Goal: Task Accomplishment & Management: Manage account settings

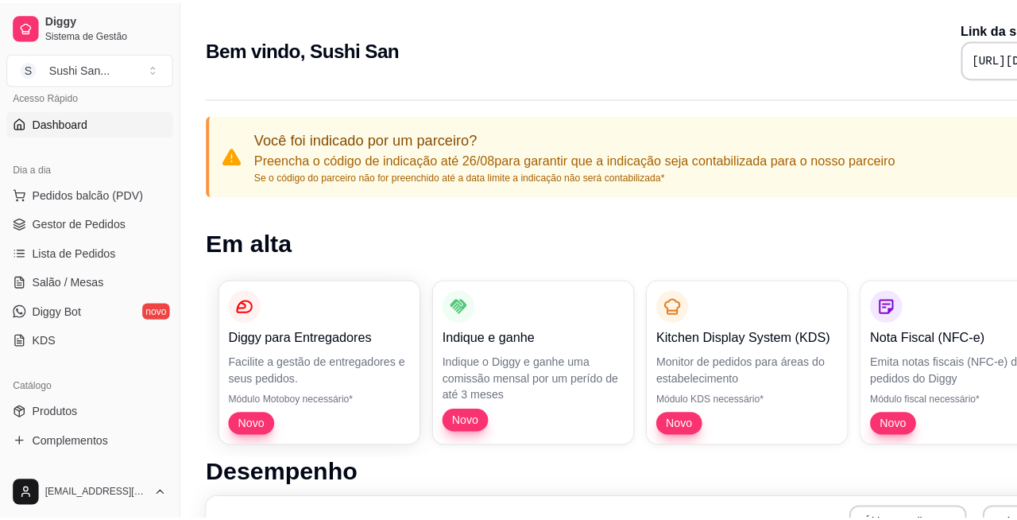
scroll to position [126, 0]
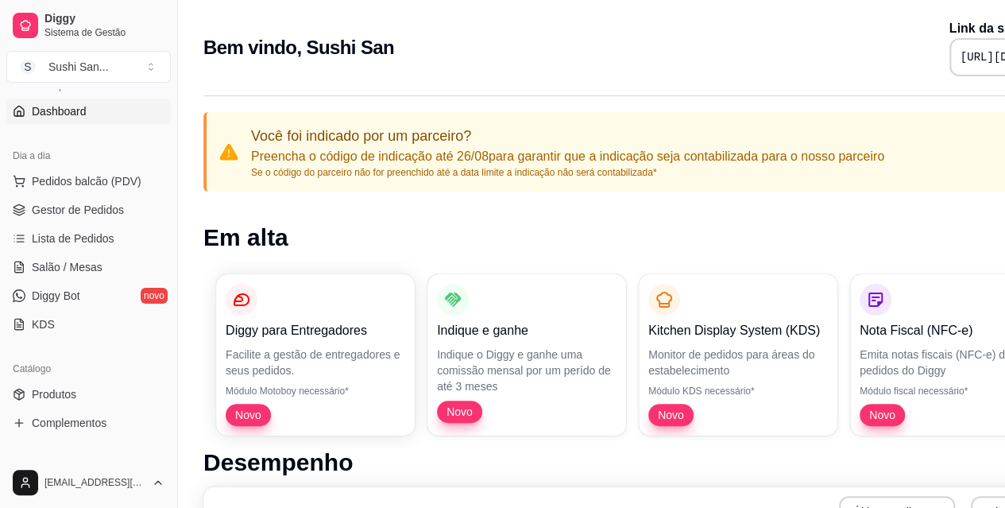
click at [145, 324] on link "KDS" at bounding box center [88, 323] width 164 height 25
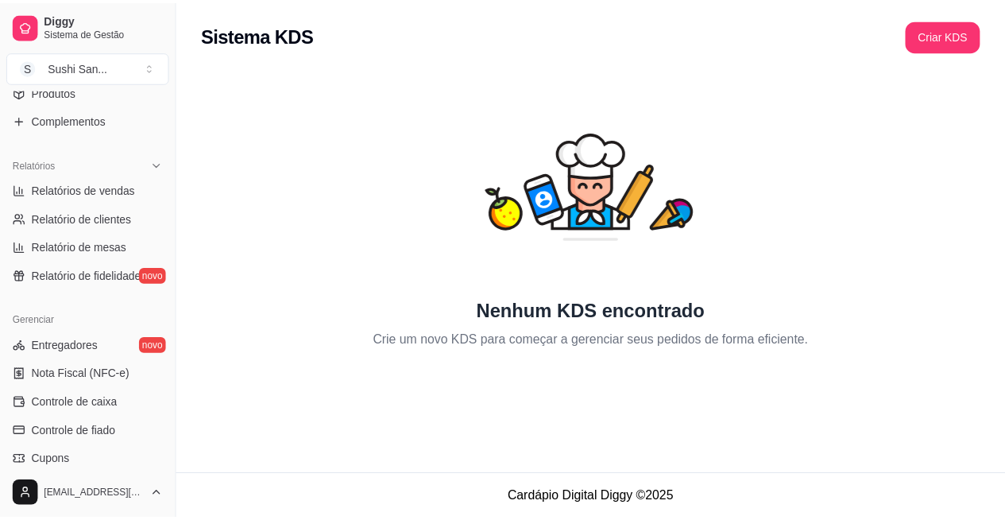
scroll to position [447, 0]
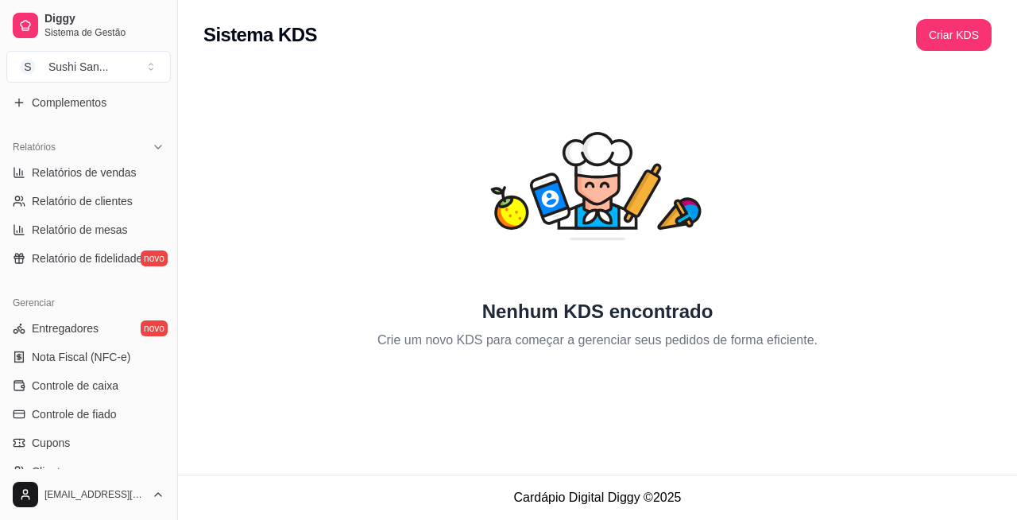
click at [93, 333] on span "Entregadores" at bounding box center [65, 328] width 67 height 16
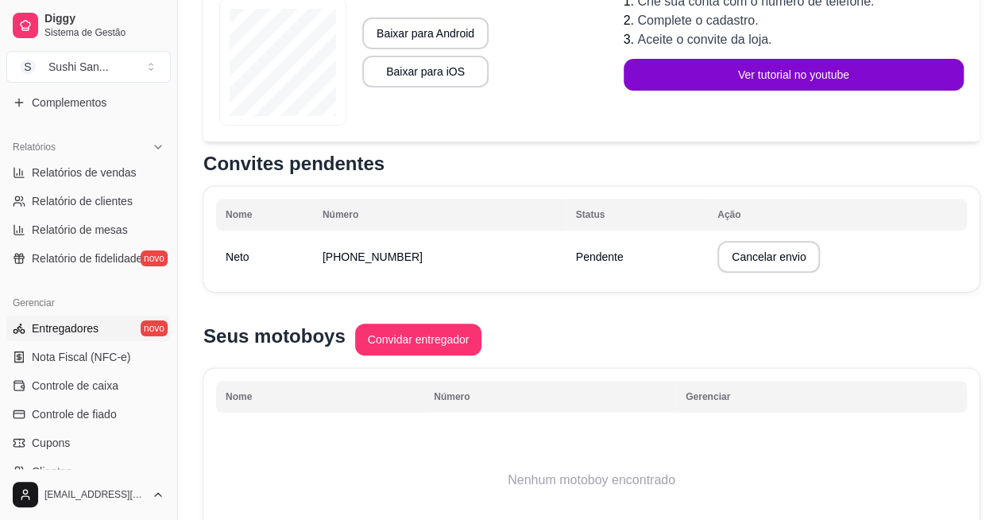
scroll to position [288, 0]
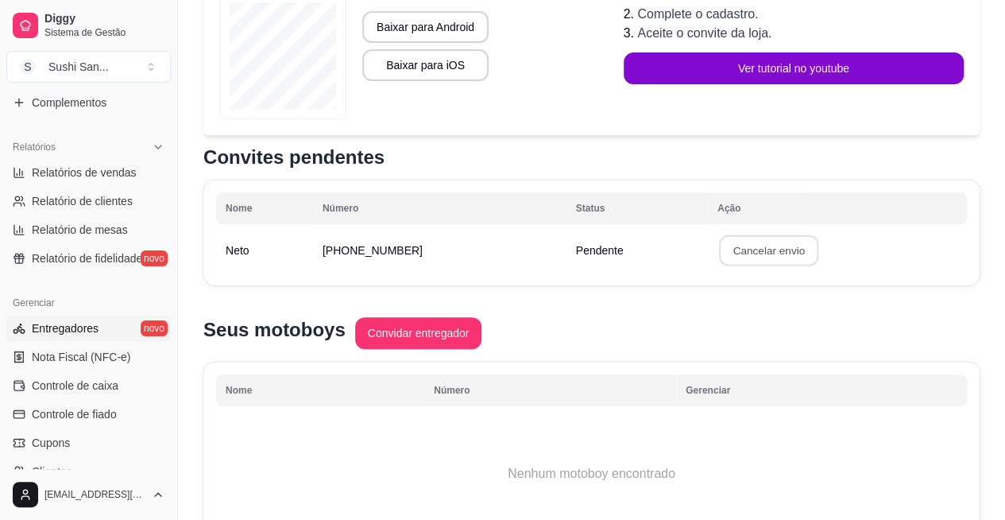
click at [774, 373] on button "Confirmar" at bounding box center [765, 366] width 59 height 25
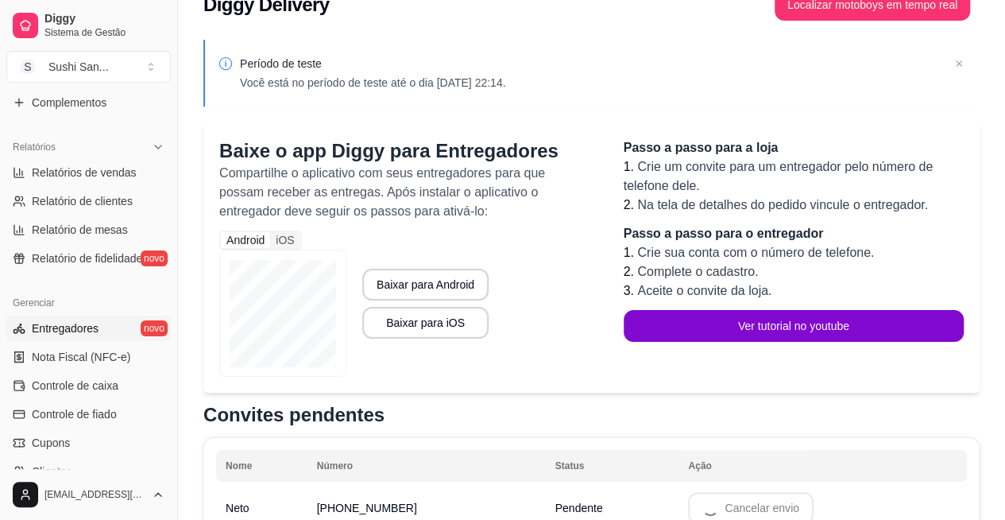
scroll to position [0, 0]
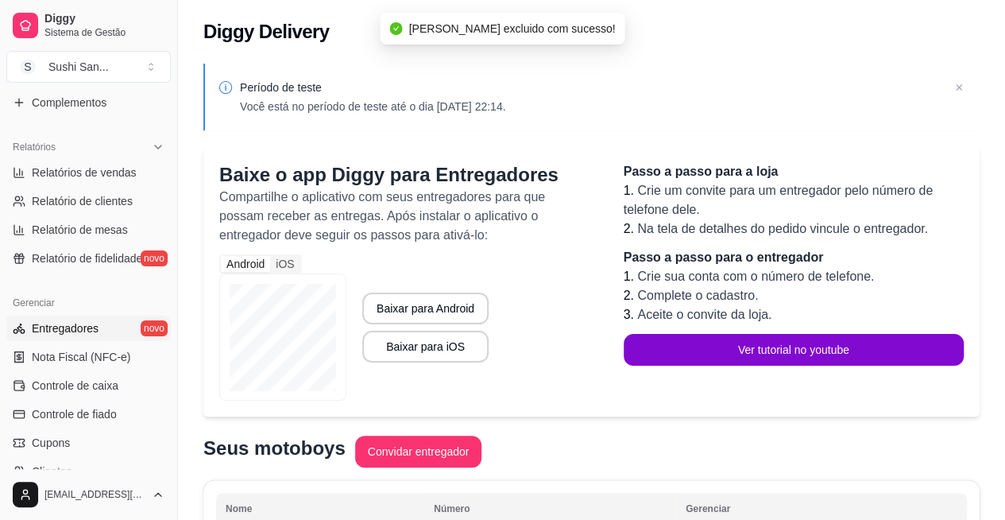
click at [958, 87] on icon at bounding box center [959, 87] width 6 height 6
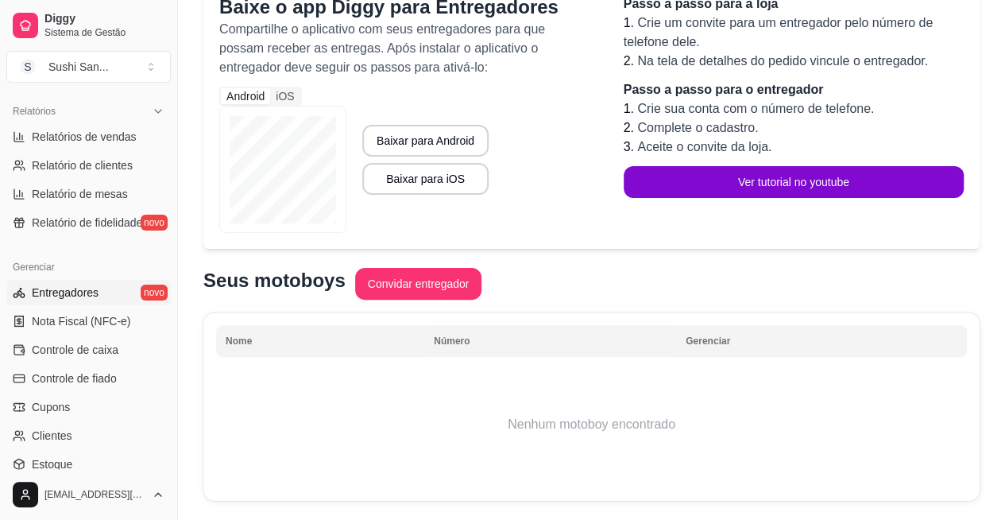
scroll to position [484, 0]
click at [117, 342] on link "Controle de caixa" at bounding box center [88, 347] width 164 height 25
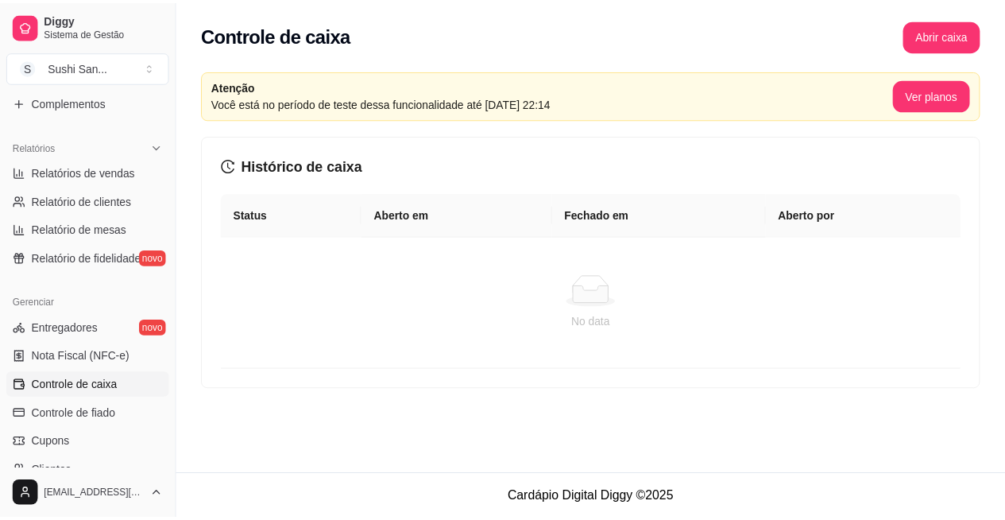
scroll to position [443, 0]
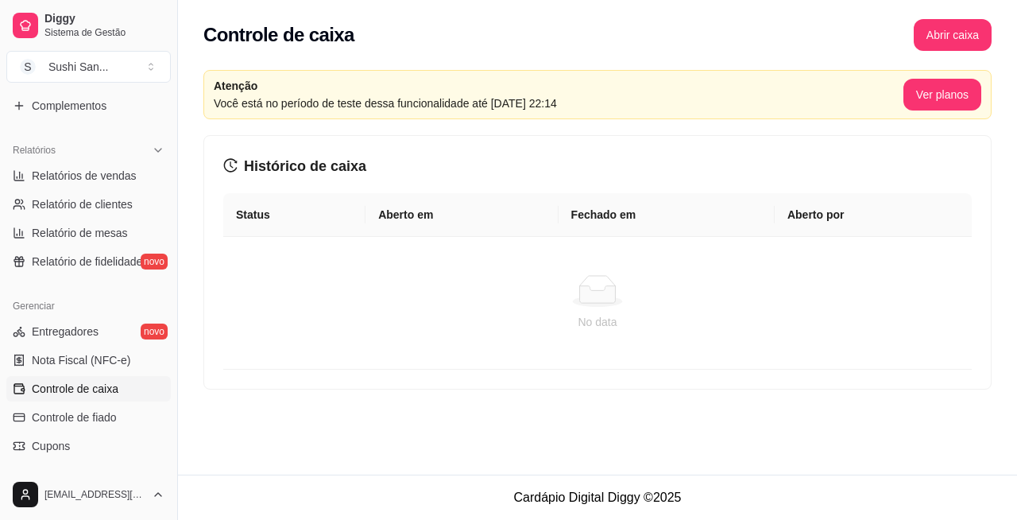
click at [99, 358] on span "Nota Fiscal (NFC-e)" at bounding box center [81, 360] width 99 height 16
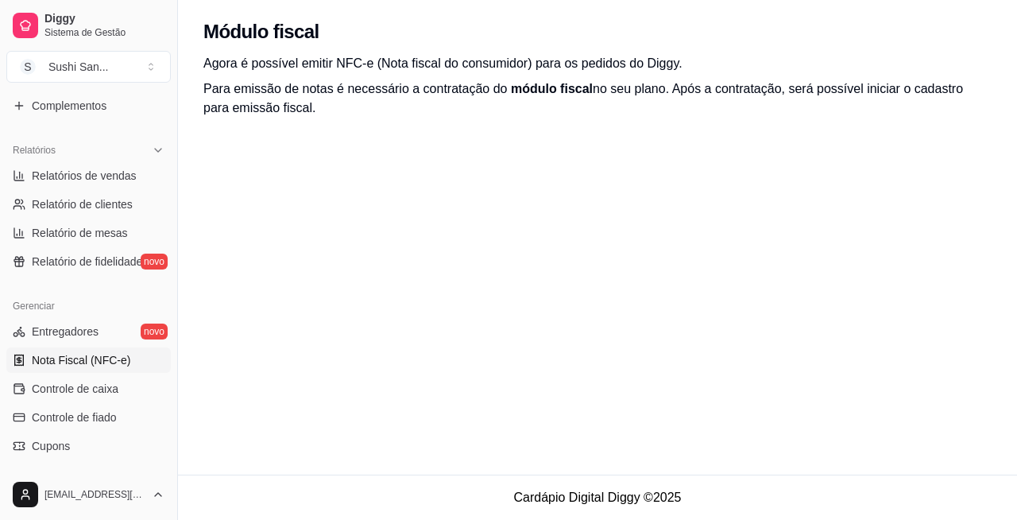
click at [94, 329] on span "Entregadores" at bounding box center [65, 331] width 67 height 16
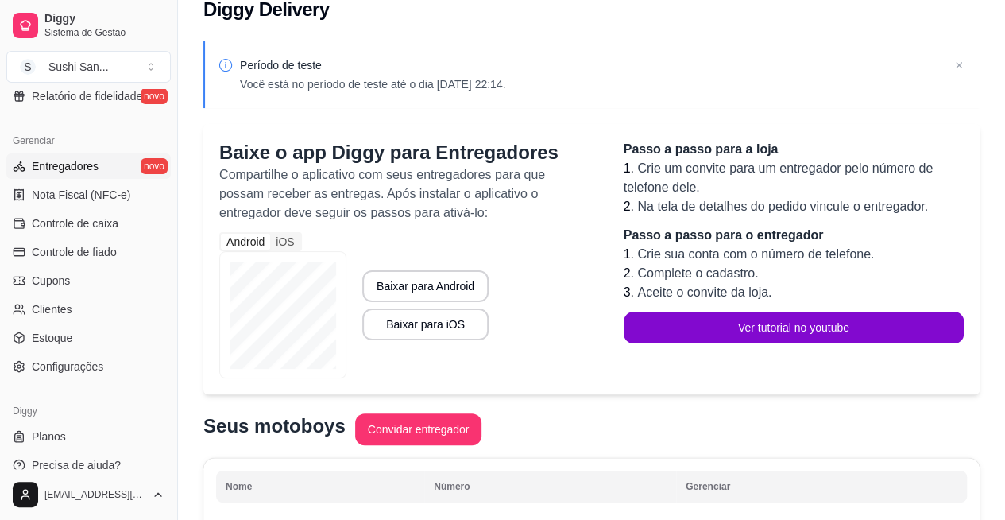
scroll to position [623, 0]
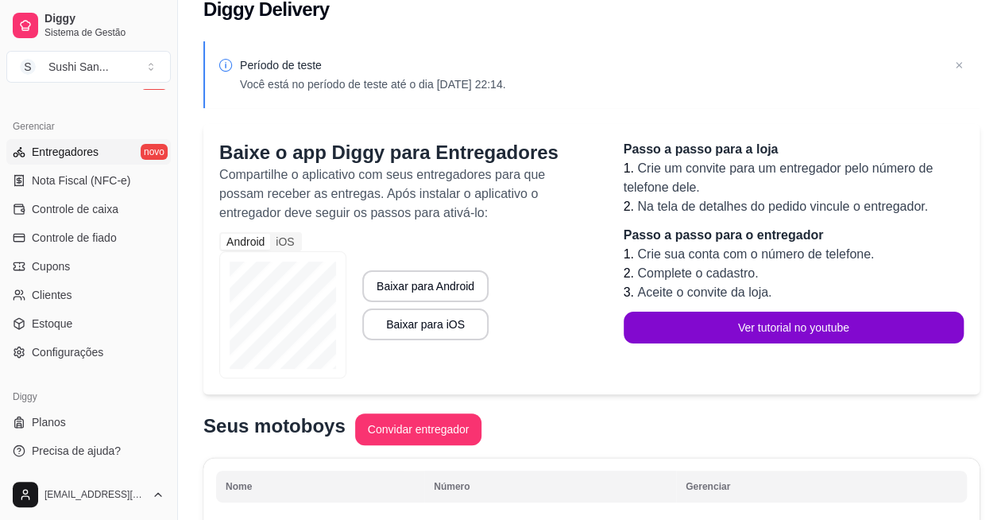
click at [126, 352] on link "Configurações" at bounding box center [88, 351] width 164 height 25
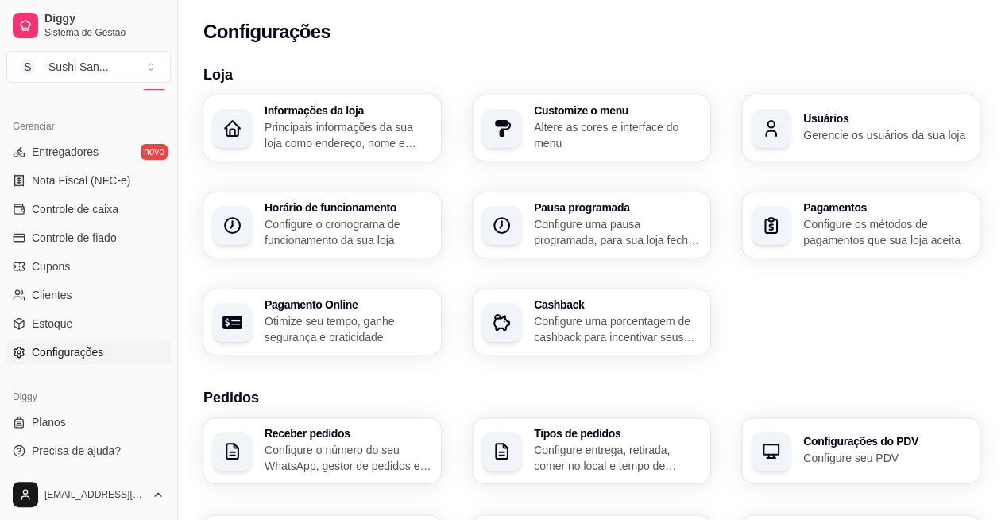
click at [100, 416] on link "Planos" at bounding box center [88, 421] width 164 height 25
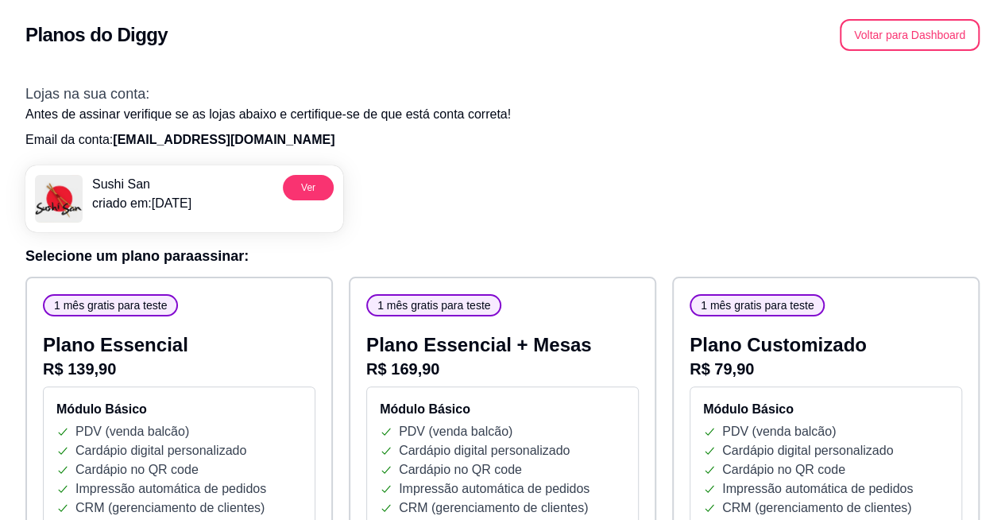
click at [304, 184] on button "Ver" at bounding box center [308, 187] width 51 height 25
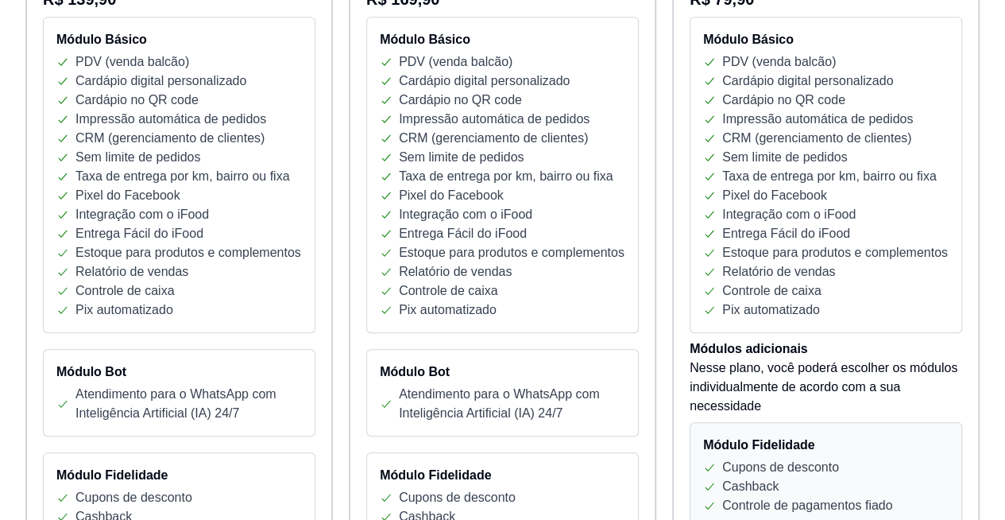
click at [861, 241] on div "Entrega Fácil do iFood" at bounding box center [826, 233] width 246 height 19
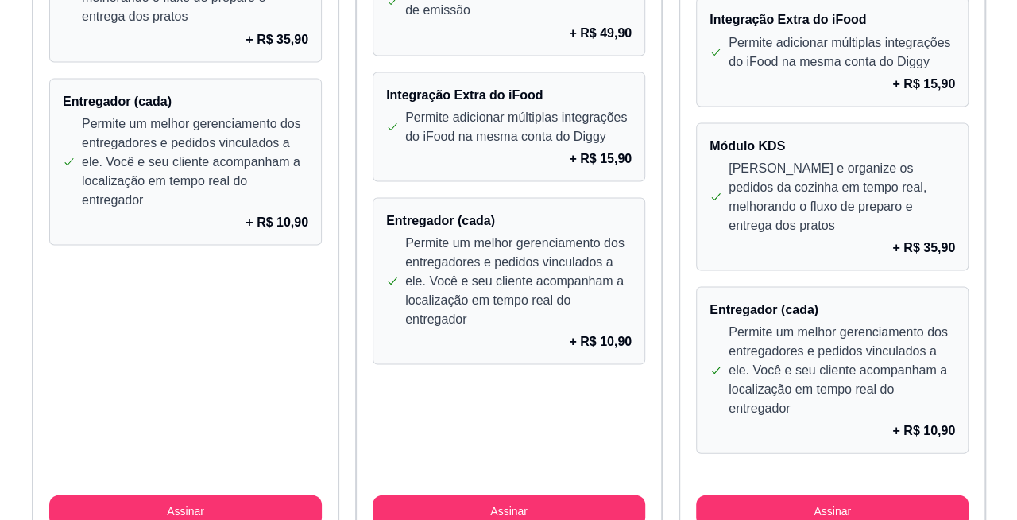
scroll to position [1530, 0]
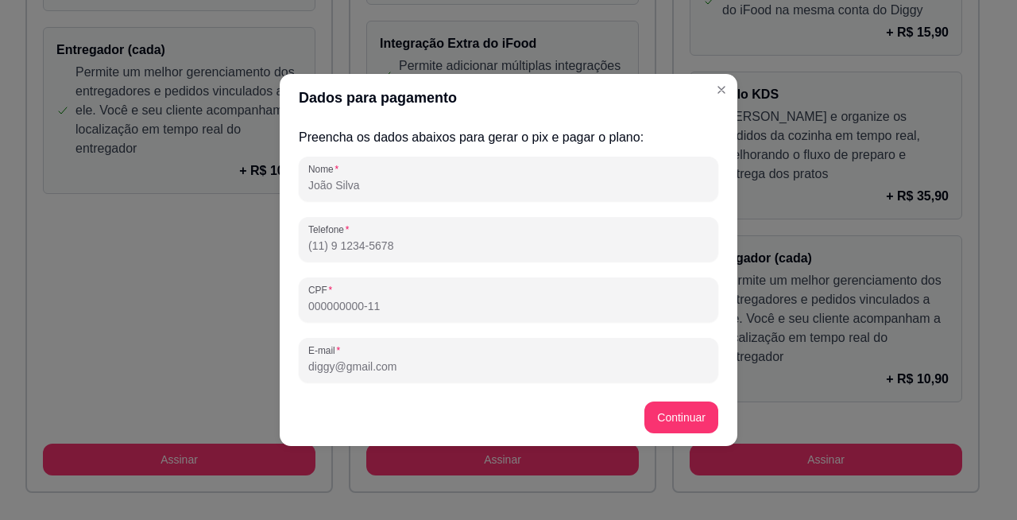
click at [722, 89] on div "Módulo KDS Gerencie e organize os pedidos da cozinha em tempo real, melhorando …" at bounding box center [826, 146] width 273 height 148
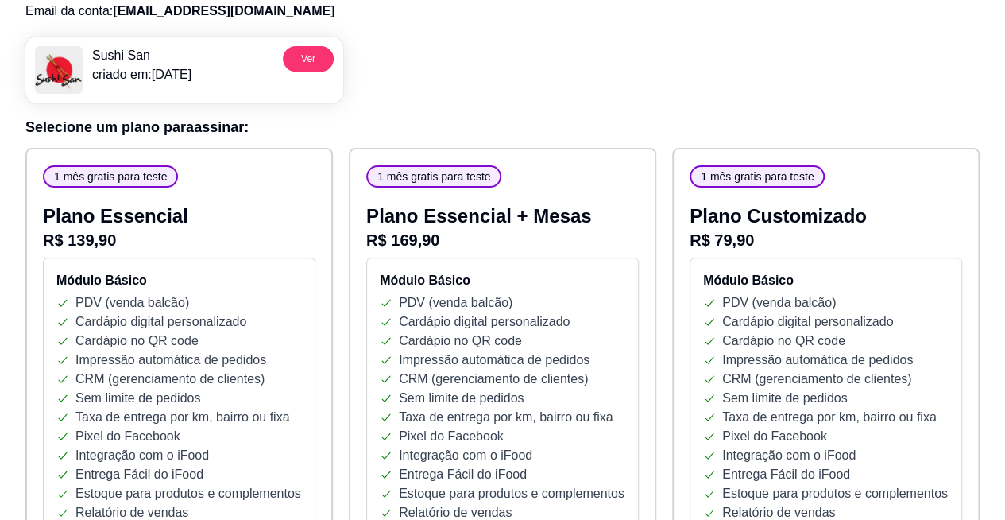
scroll to position [0, 0]
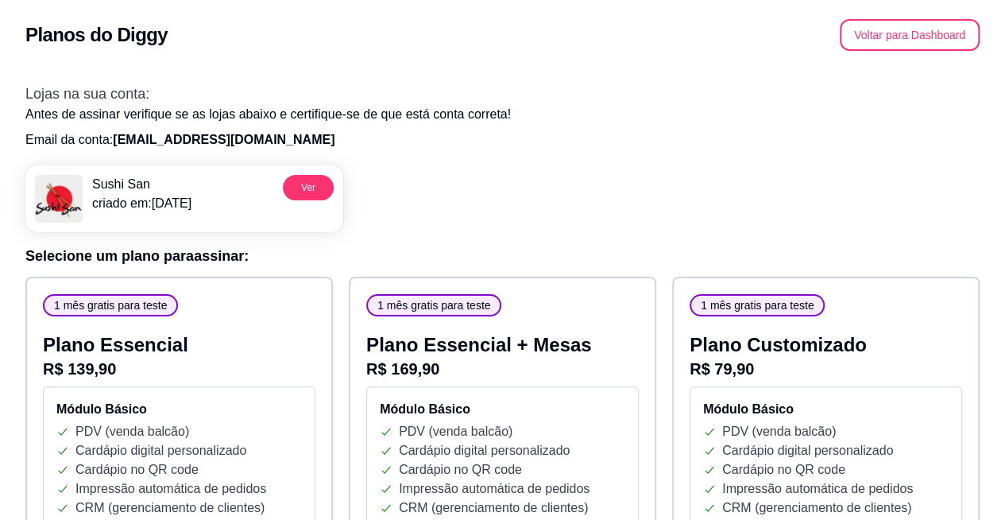
click at [425, 31] on div "Planos do Diggy Voltar para Dashboard" at bounding box center [502, 35] width 954 height 32
click at [945, 33] on button "Voltar para Dashboard" at bounding box center [910, 35] width 136 height 31
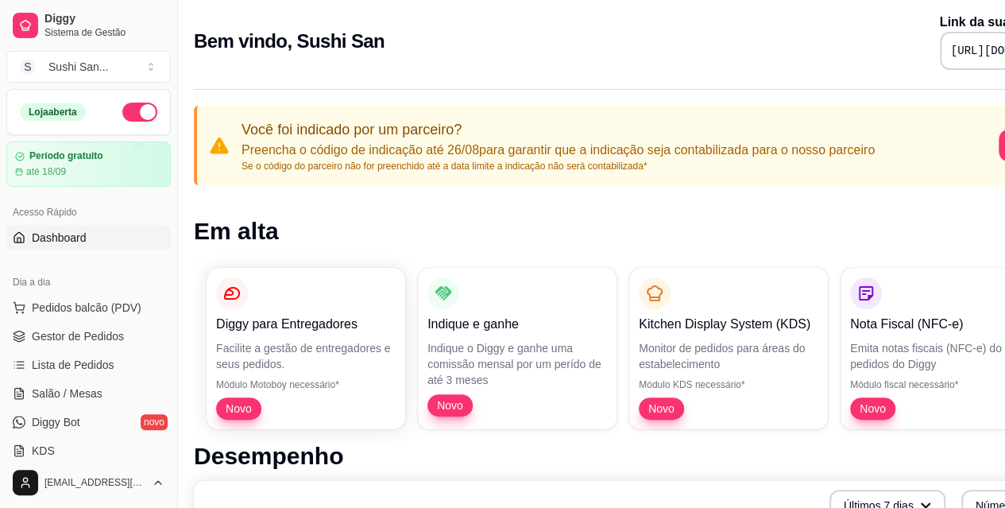
scroll to position [6, 0]
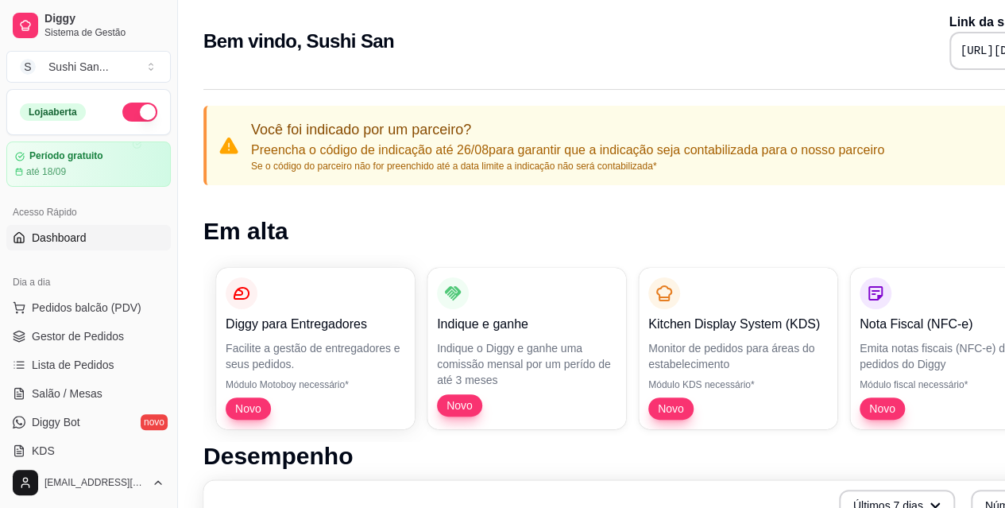
click at [116, 341] on span "Gestor de Pedidos" at bounding box center [78, 336] width 92 height 16
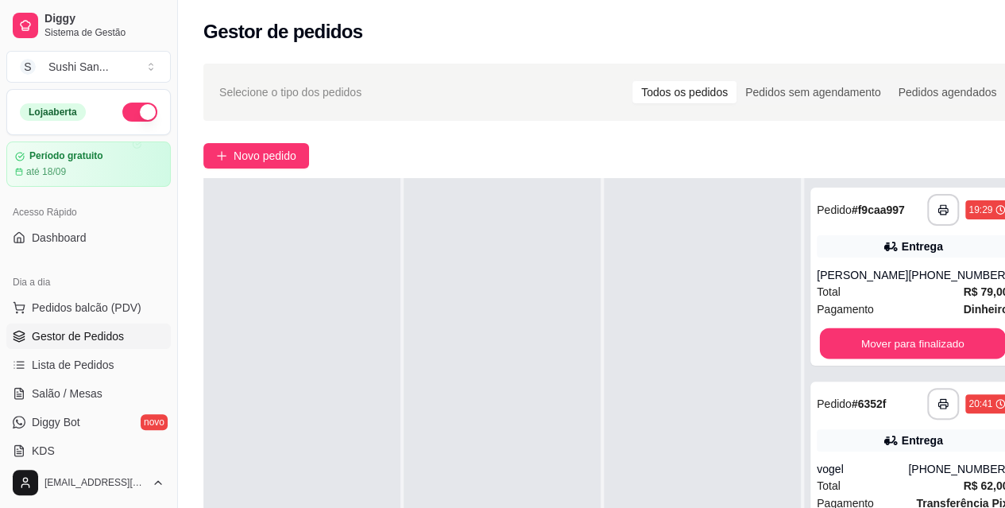
click at [914, 328] on button "Mover para finalizado" at bounding box center [913, 343] width 186 height 31
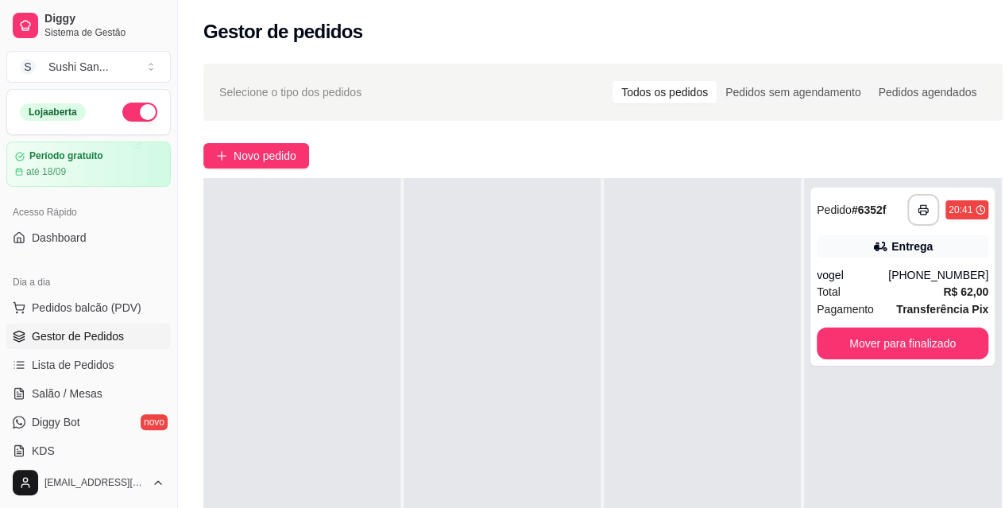
click at [952, 346] on button "Mover para finalizado" at bounding box center [903, 343] width 172 height 32
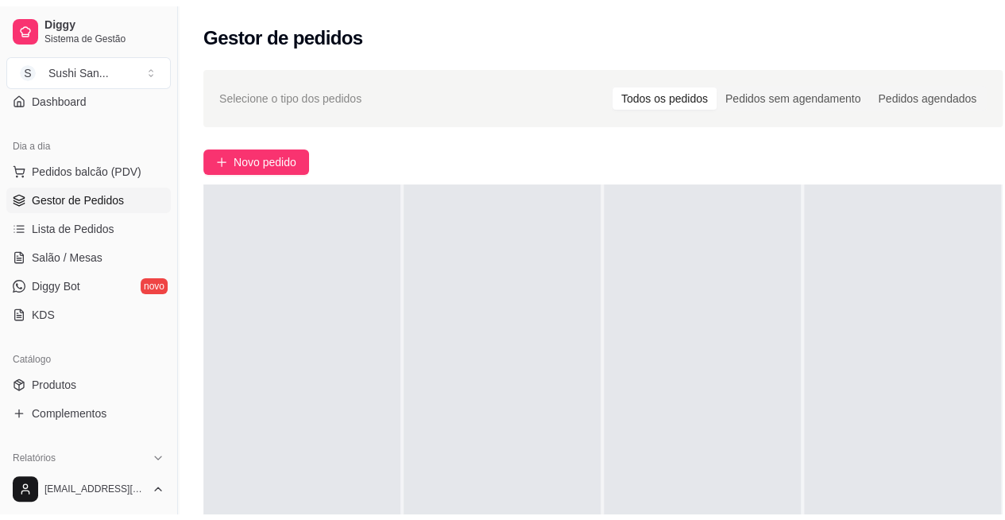
scroll to position [173, 0]
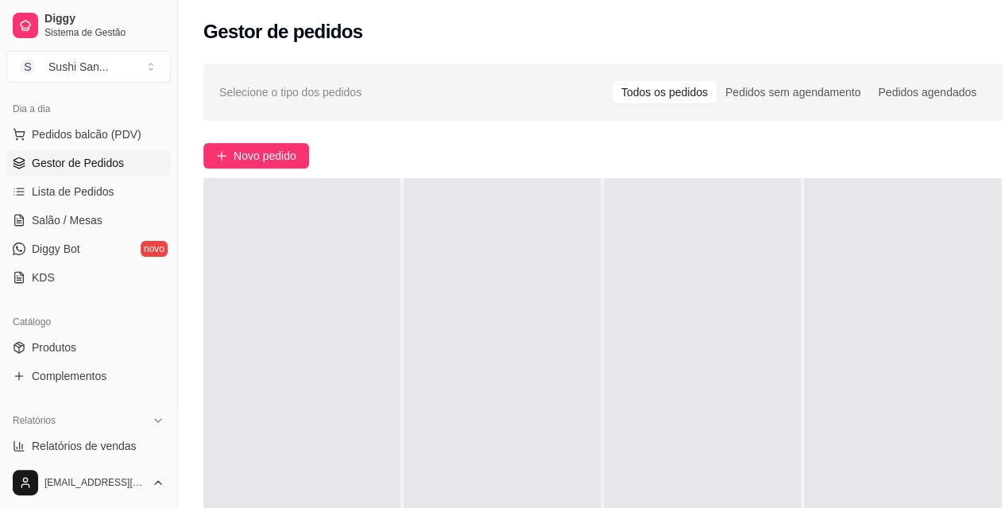
click at [84, 350] on link "Produtos" at bounding box center [88, 347] width 164 height 25
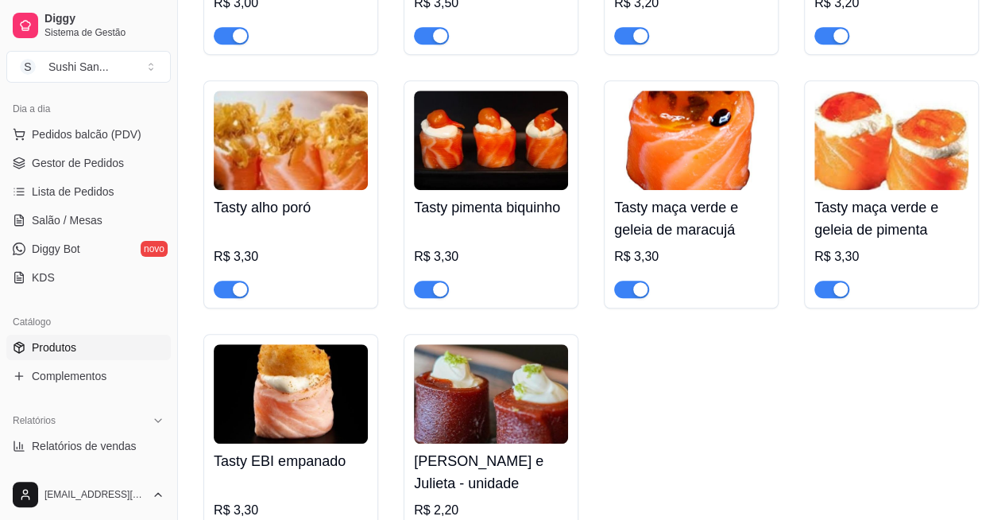
scroll to position [373, 0]
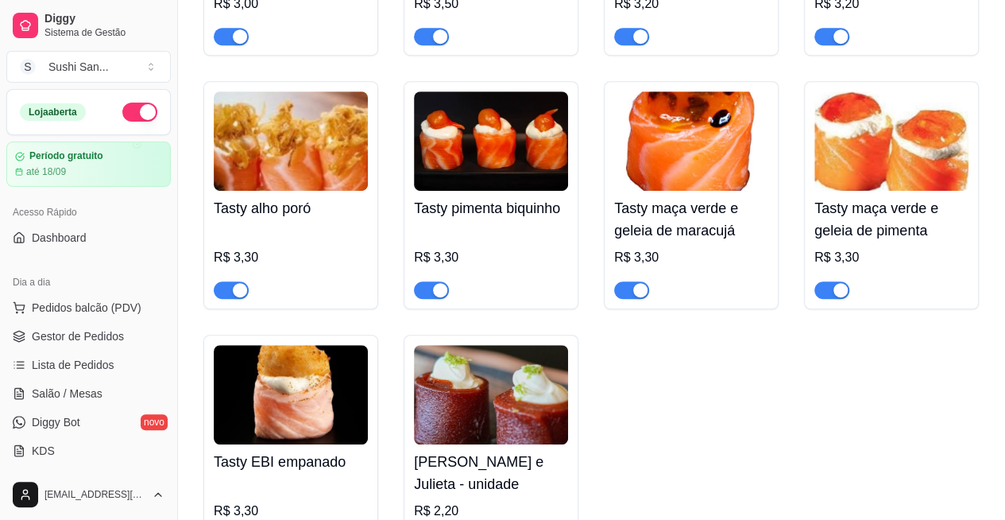
click at [94, 335] on span "Gestor de Pedidos" at bounding box center [78, 336] width 92 height 16
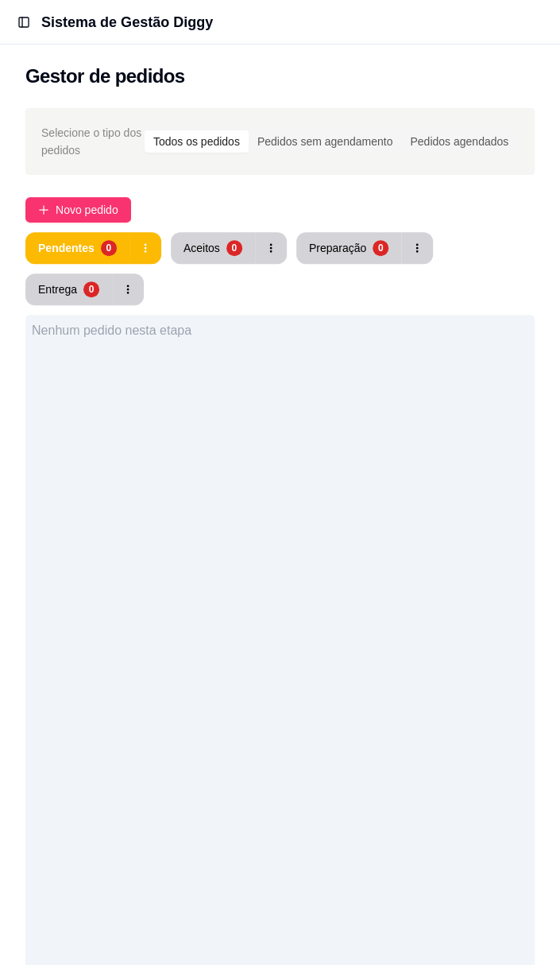
click at [33, 16] on button "Toggle Sidebar" at bounding box center [24, 22] width 22 height 22
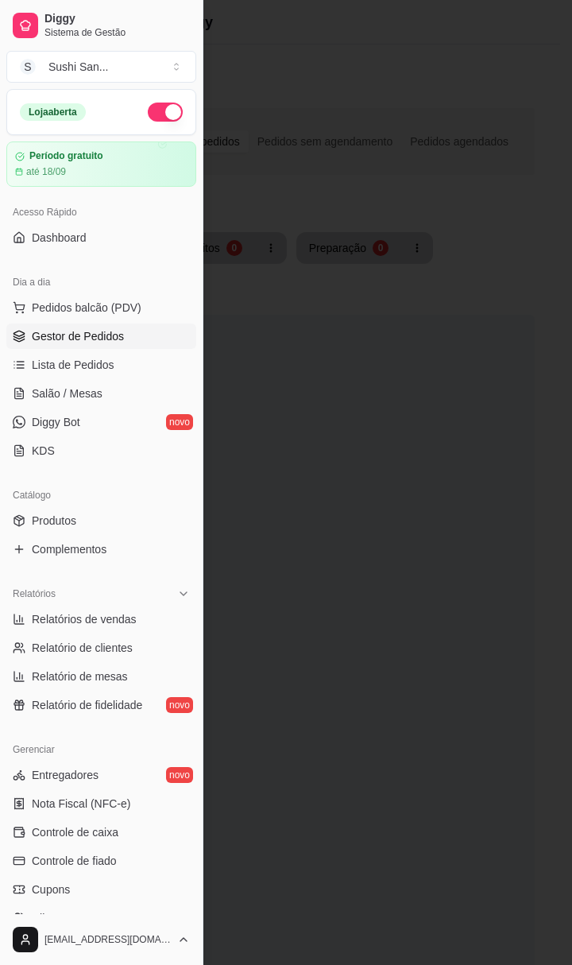
click at [60, 424] on span "Diggy Bot" at bounding box center [56, 422] width 48 height 16
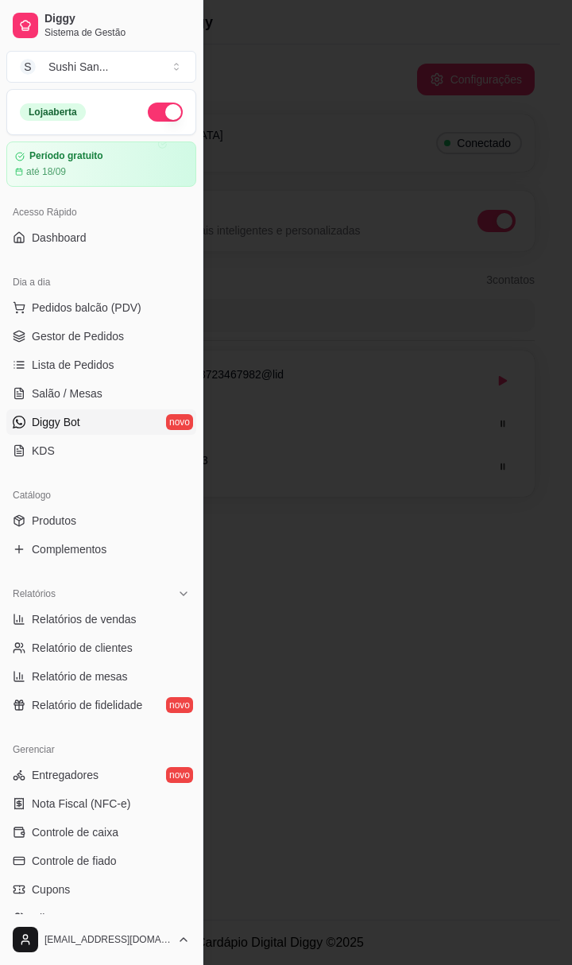
click at [401, 364] on div at bounding box center [286, 482] width 572 height 965
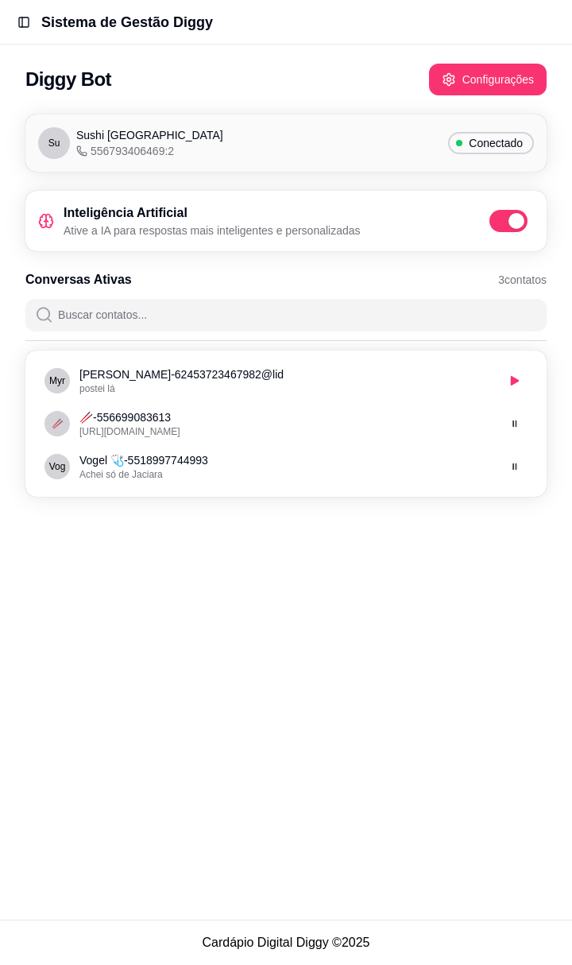
click at [513, 220] on span at bounding box center [517, 221] width 16 height 16
click at [499, 224] on input "checkbox" at bounding box center [494, 229] width 10 height 10
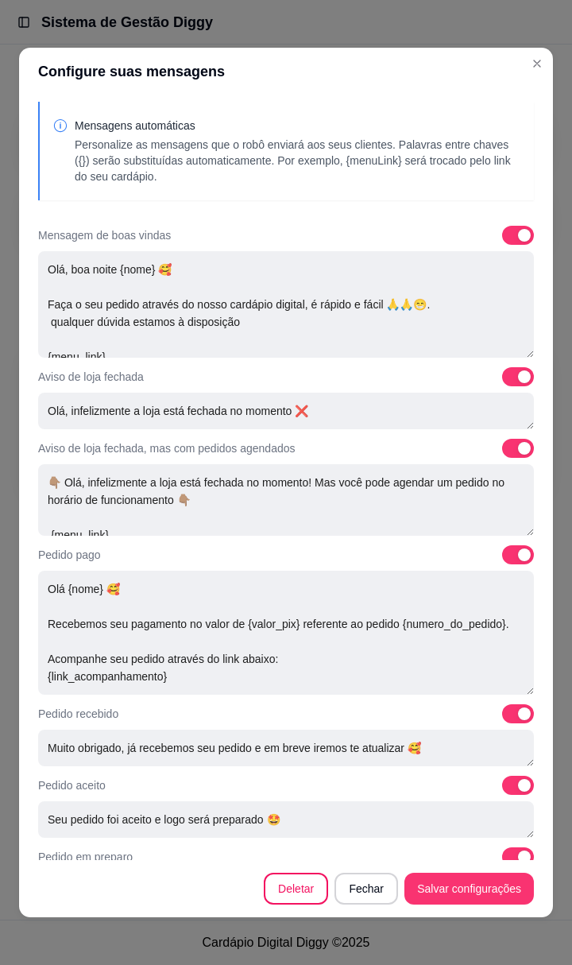
click at [521, 59] on div "Diggy Bot Configurações" at bounding box center [286, 74] width 572 height 60
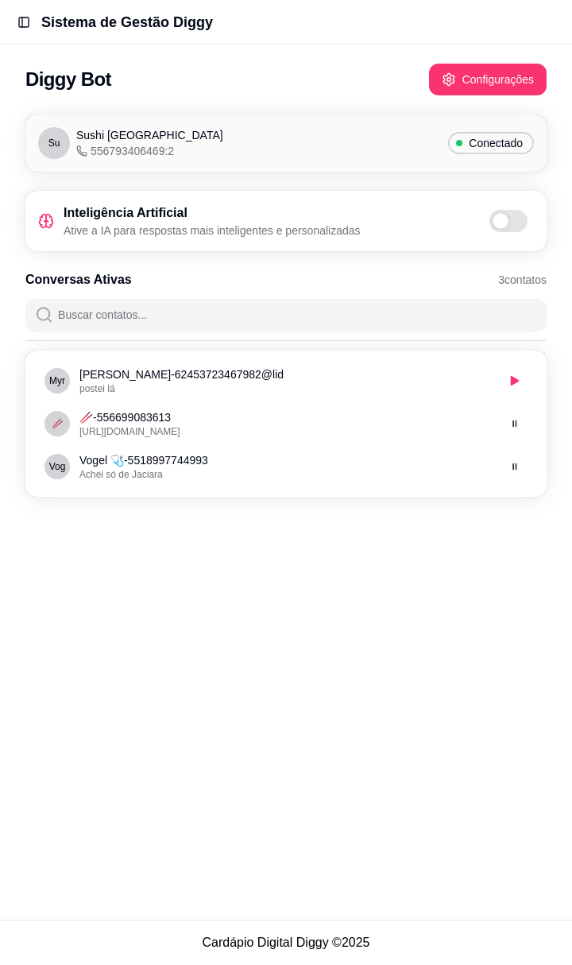
click at [505, 227] on span at bounding box center [508, 221] width 38 height 22
click at [499, 227] on input "checkbox" at bounding box center [494, 229] width 10 height 10
click at [25, 21] on button "Toggle Sidebar" at bounding box center [24, 22] width 22 height 22
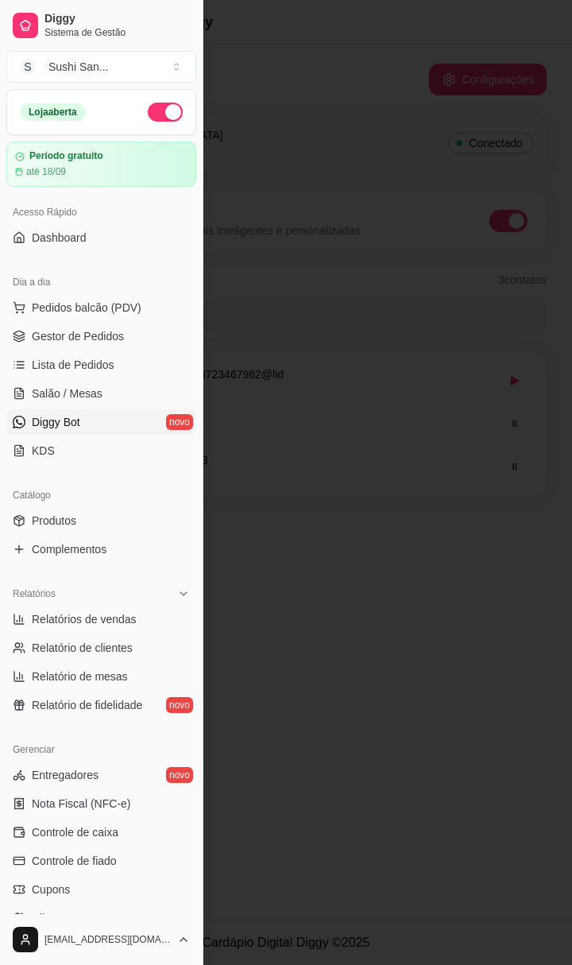
click at [83, 111] on div "Loja aberta" at bounding box center [53, 111] width 66 height 17
click at [82, 114] on div "Loja aberta" at bounding box center [53, 111] width 66 height 17
click at [93, 339] on span "Gestor de Pedidos" at bounding box center [78, 336] width 92 height 16
